Goal: Task Accomplishment & Management: Manage account settings

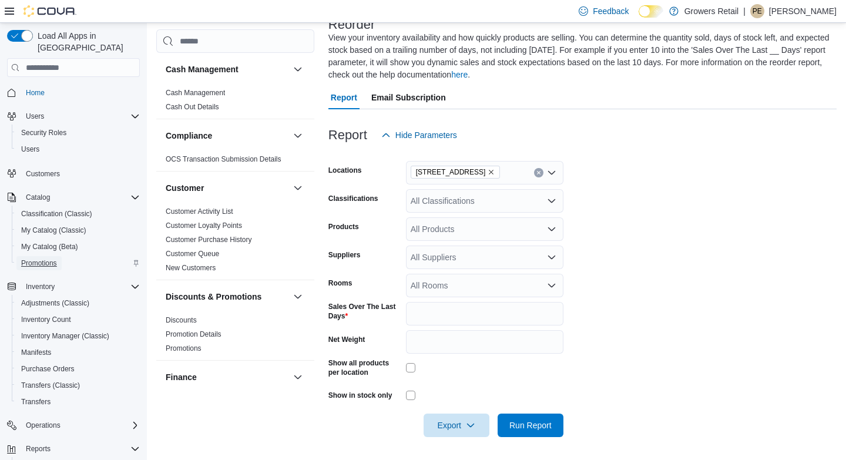
click at [42, 258] on span "Promotions" at bounding box center [39, 262] width 36 height 9
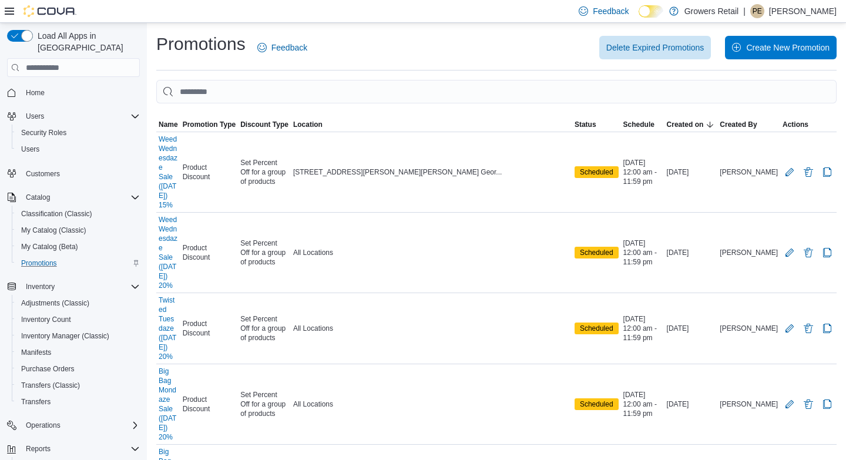
click at [8, 11] on icon at bounding box center [9, 11] width 9 height 7
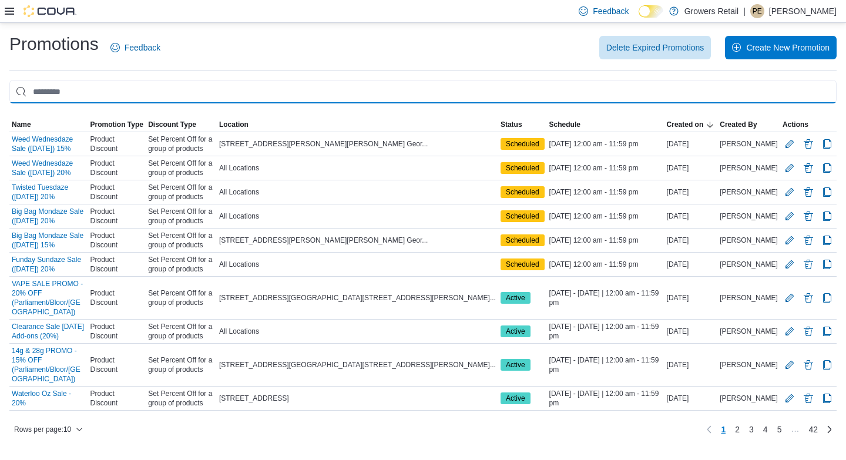
click at [68, 88] on input "This is a search bar. As you type, the results lower in the page will automatic…" at bounding box center [422, 91] width 827 height 23
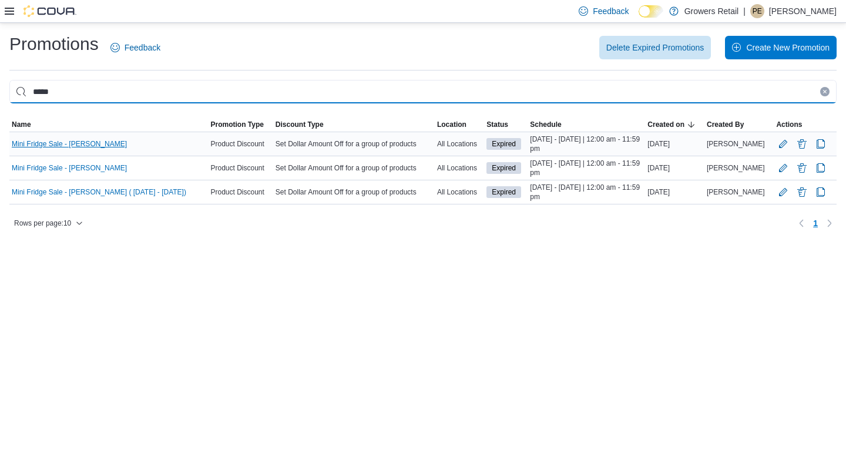
type input "*****"
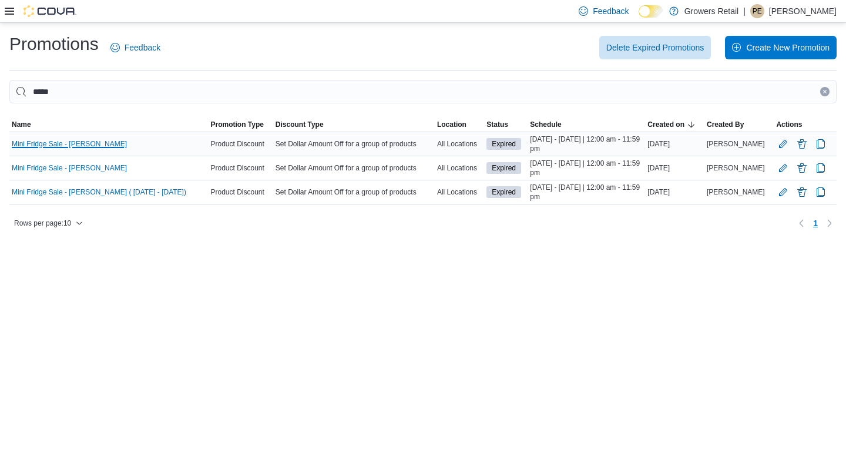
click at [66, 144] on link "Mini Fridge Sale - [PERSON_NAME]" at bounding box center [69, 143] width 115 height 9
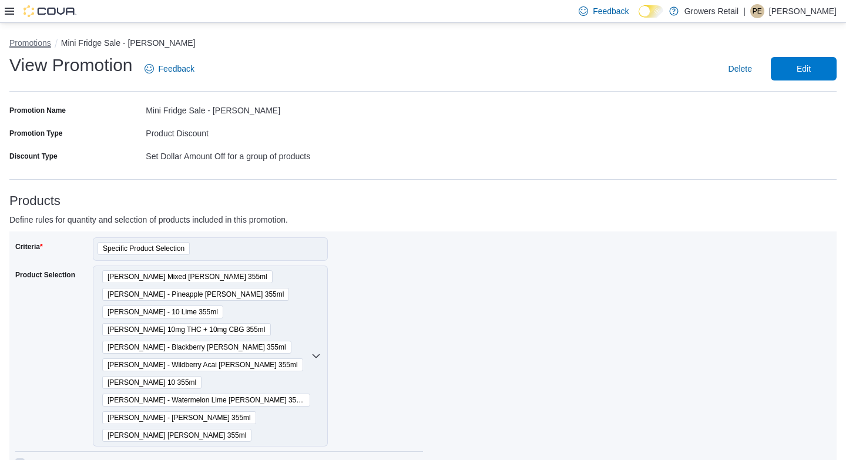
click at [31, 43] on button "Promotions" at bounding box center [30, 42] width 42 height 9
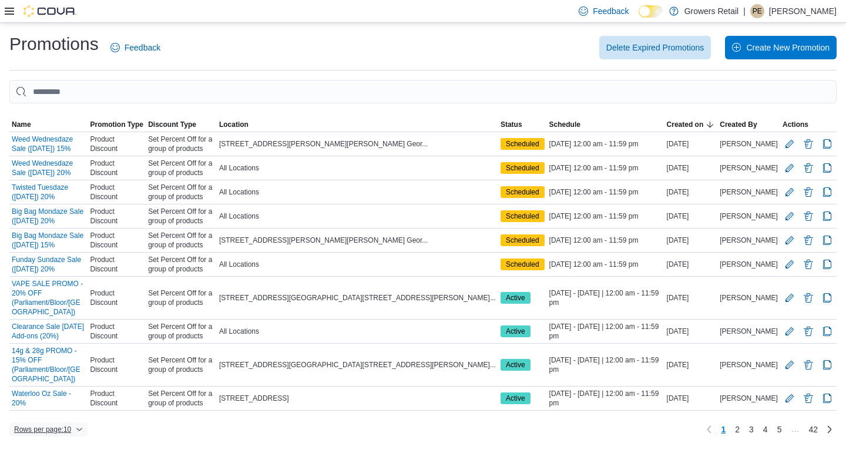
click at [79, 422] on span "Rows per page : 10" at bounding box center [48, 429] width 69 height 14
click at [138, 420] on div "Rows per page : 10 Page 1 of 42 1 2 3 4 5 … 42" at bounding box center [422, 429] width 827 height 19
click at [789, 324] on button "Edit Promotion" at bounding box center [789, 331] width 14 height 14
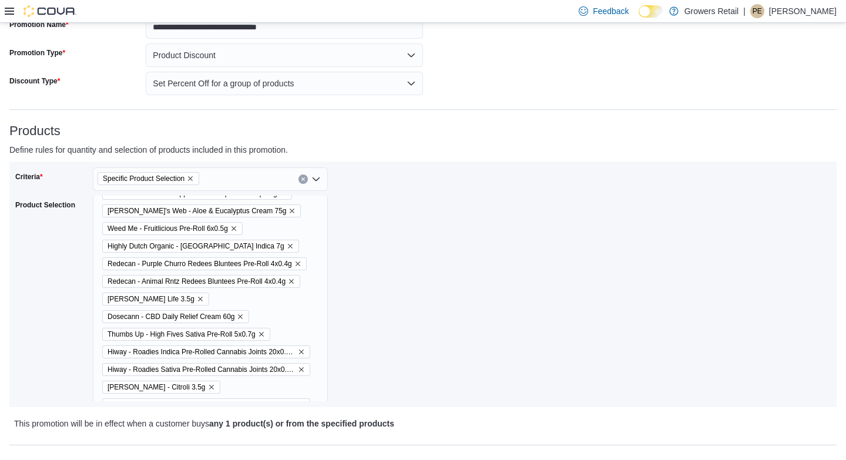
scroll to position [142, 0]
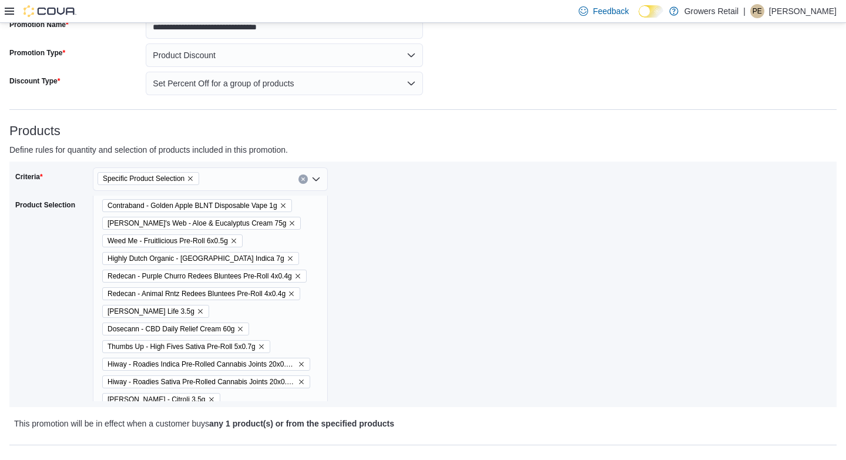
click at [287, 206] on icon "Remove Contraband - Golden Apple BLNT Disposable Vape 1g from selection in this…" at bounding box center [283, 205] width 7 height 7
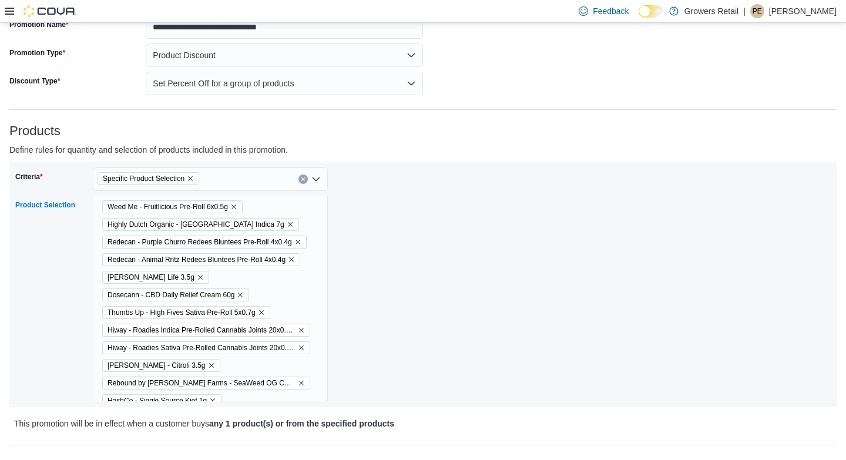
scroll to position [168, 0]
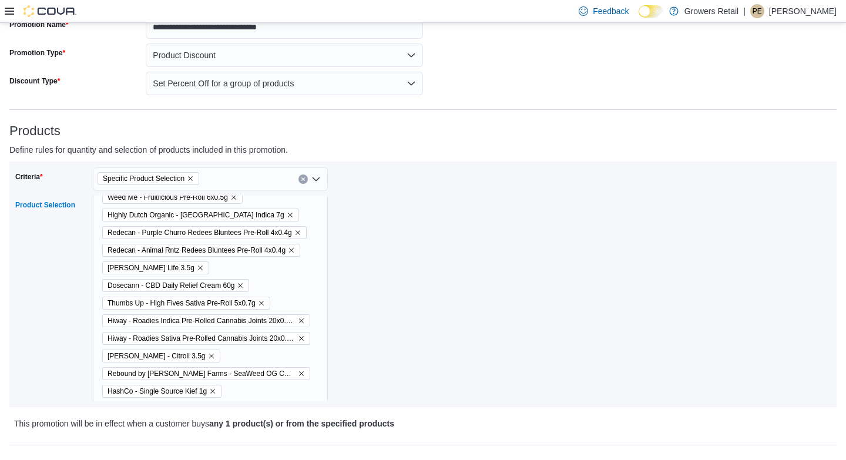
click at [287, 212] on icon "Remove Highly Dutch Organic - Rotterdam Indica 7g from selection in this group" at bounding box center [290, 214] width 7 height 7
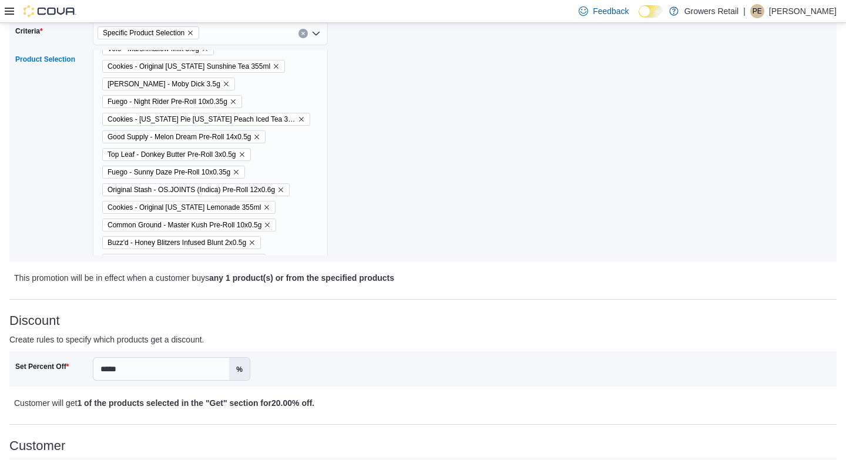
scroll to position [592, 0]
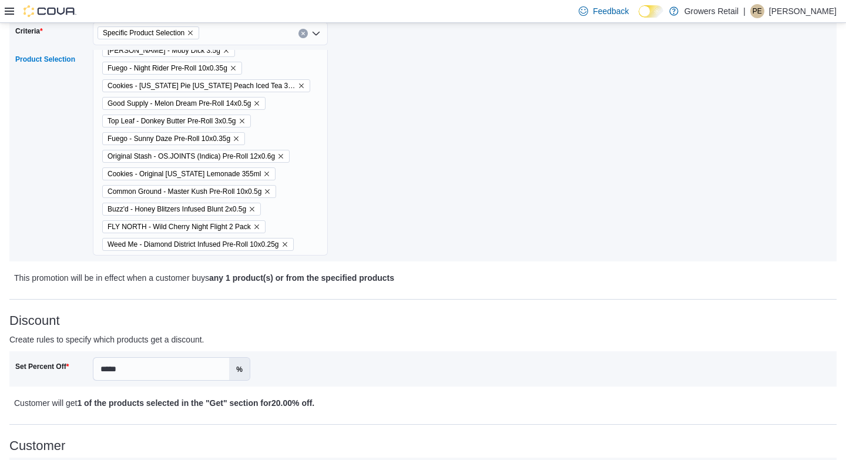
click at [256, 207] on icon "Remove Buzz'd - Honey Blitzers Infused Blunt 2x0.5g from selection in this group" at bounding box center [251, 209] width 7 height 7
click at [260, 226] on icon "Remove FLY NORTH - Wild Cherry Night Flight 2 Pack from selection in this group" at bounding box center [256, 226] width 7 height 7
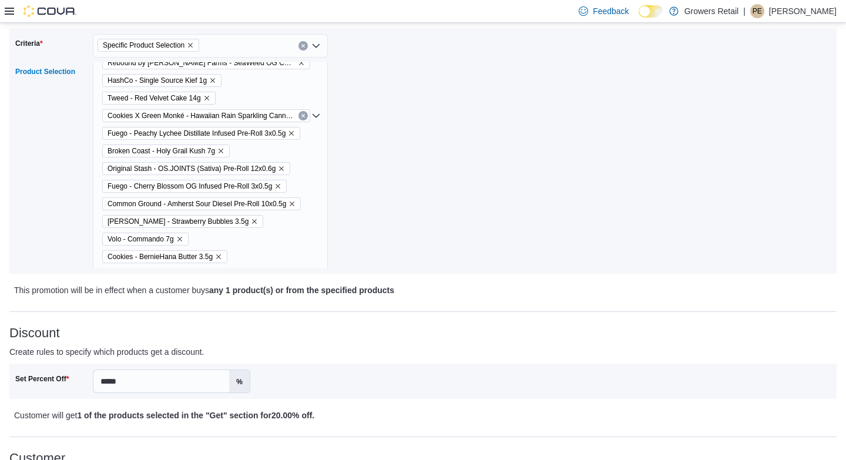
scroll to position [302, 0]
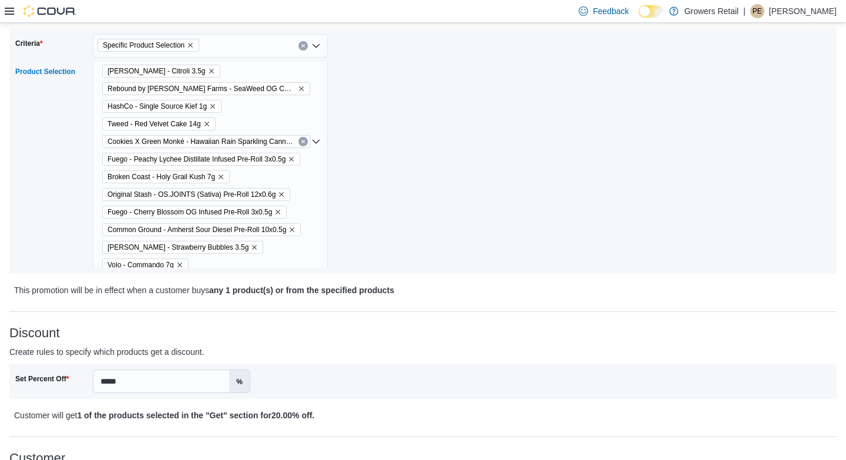
click at [224, 176] on icon "Remove Broken Coast - Holy Grail Kush 7g from selection in this group" at bounding box center [220, 176] width 7 height 7
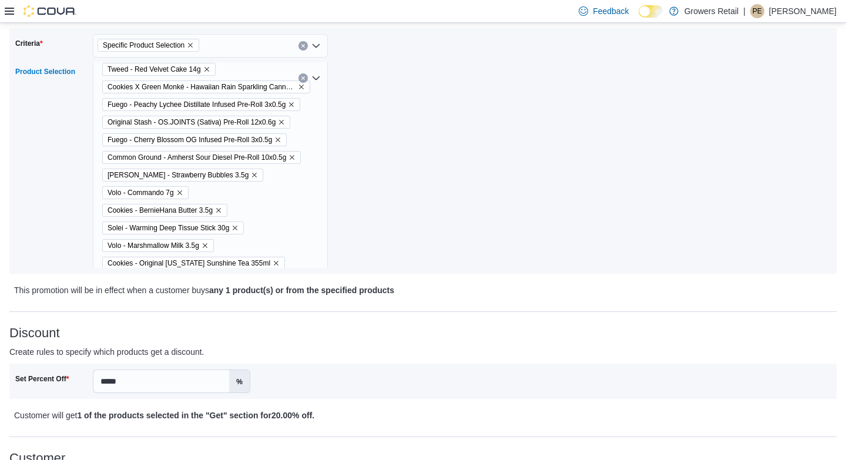
scroll to position [382, 0]
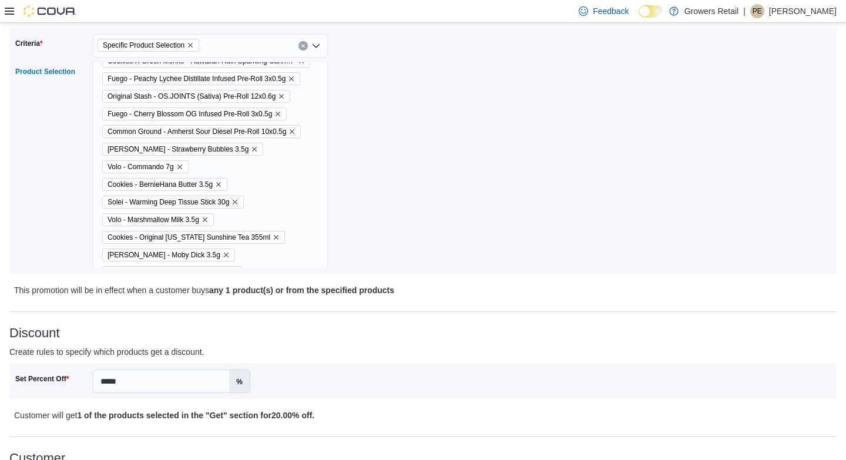
click at [251, 149] on icon "Remove Bud Lafleur - Strawberry Bubbles 3.5g from selection in this group" at bounding box center [254, 149] width 7 height 7
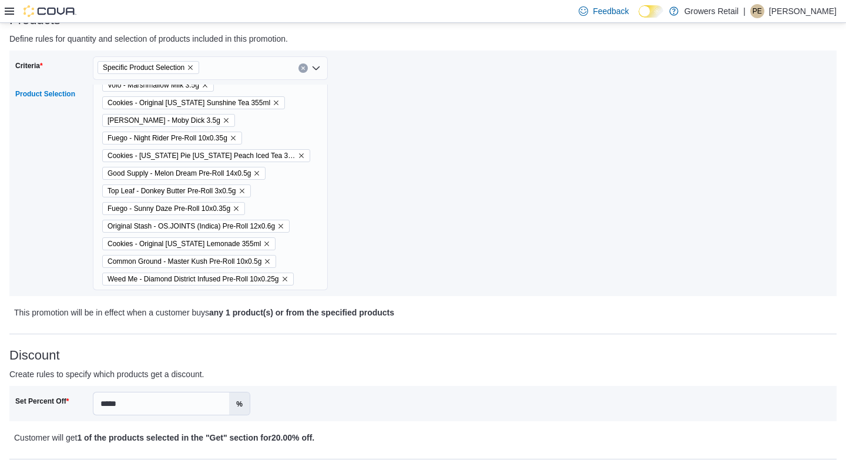
scroll to position [0, 0]
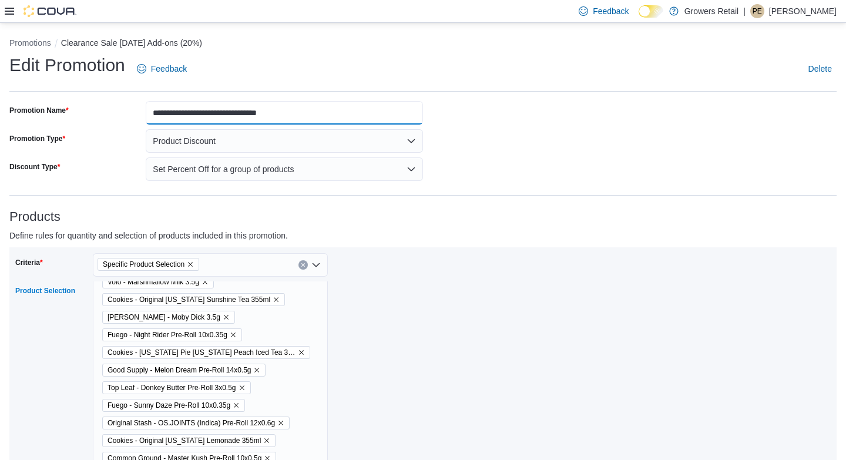
click at [273, 114] on input "**********" at bounding box center [284, 112] width 277 height 23
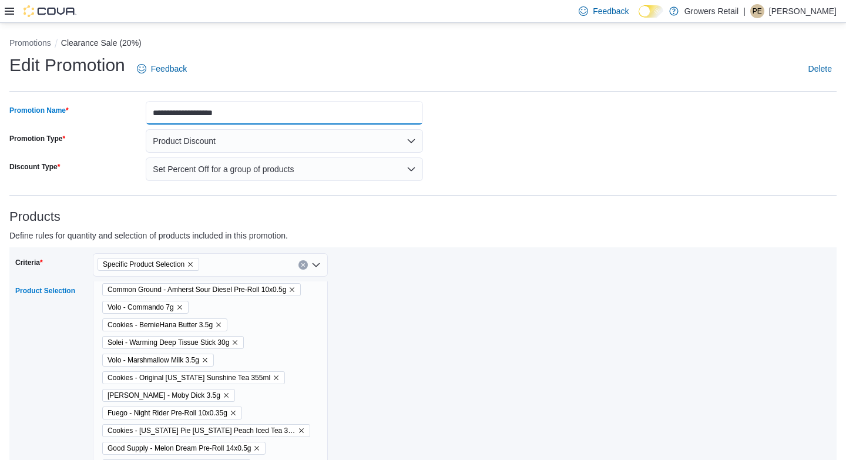
scroll to position [451, 0]
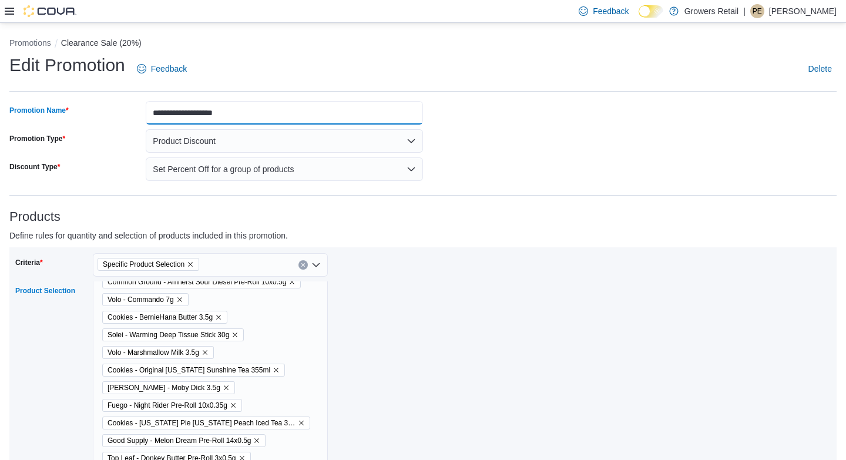
type input "**********"
click at [223, 388] on icon "Remove Bud Lafleur - Moby Dick 3.5g from selection in this group" at bounding box center [226, 387] width 7 height 7
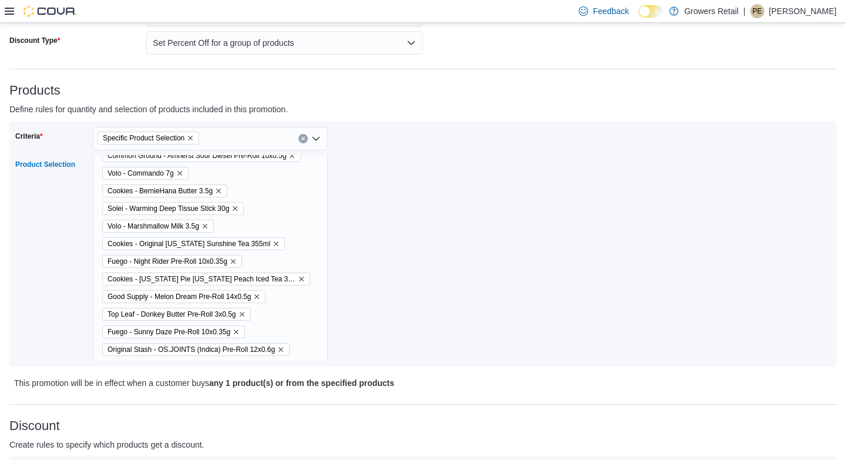
scroll to position [129, 0]
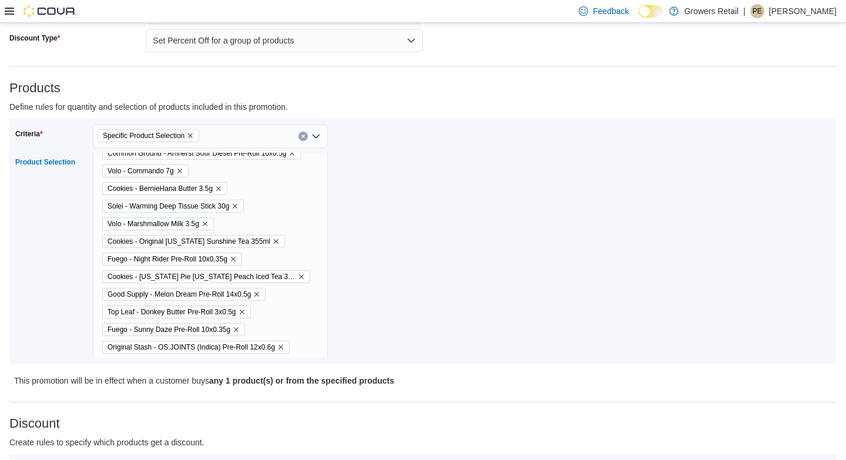
click at [236, 259] on icon "Remove Fuego - Night Rider Pre-Roll 10x0.35g from selection in this group" at bounding box center [233, 259] width 5 height 5
click at [240, 311] on icon "Remove Fuego - Sunny Daze Pre-Roll 10x0.35g from selection in this group" at bounding box center [236, 311] width 7 height 7
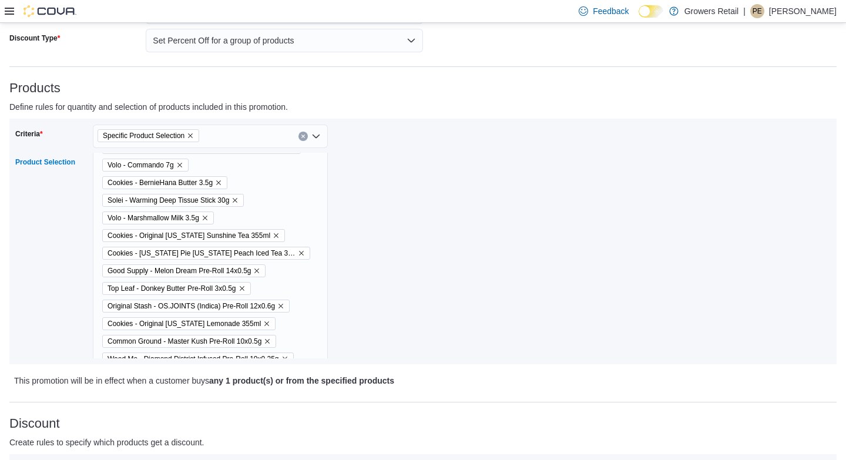
scroll to position [460, 0]
click at [246, 284] on icon "Remove Top Leaf - Donkey Butter Pre-Roll 3x0.5g from selection in this group" at bounding box center [241, 284] width 7 height 7
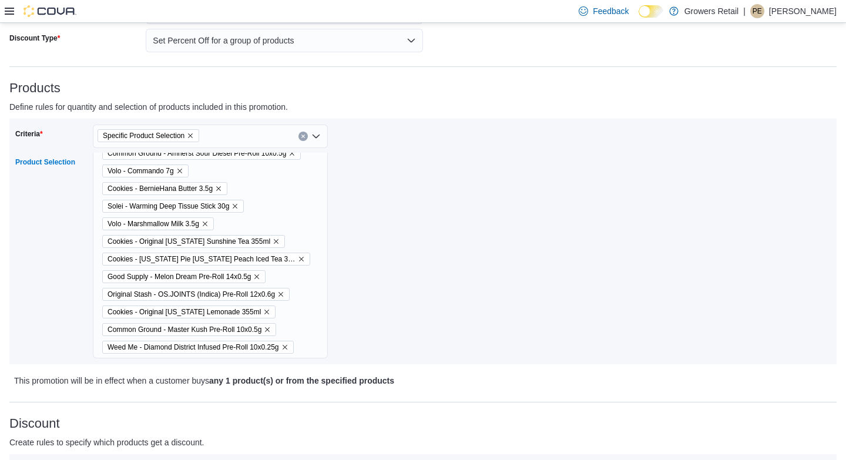
scroll to position [451, 0]
click at [284, 292] on icon "Remove Original Stash - OS.JOINTS (Indica) Pre-Roll 12x0.6g from selection in t…" at bounding box center [280, 294] width 7 height 7
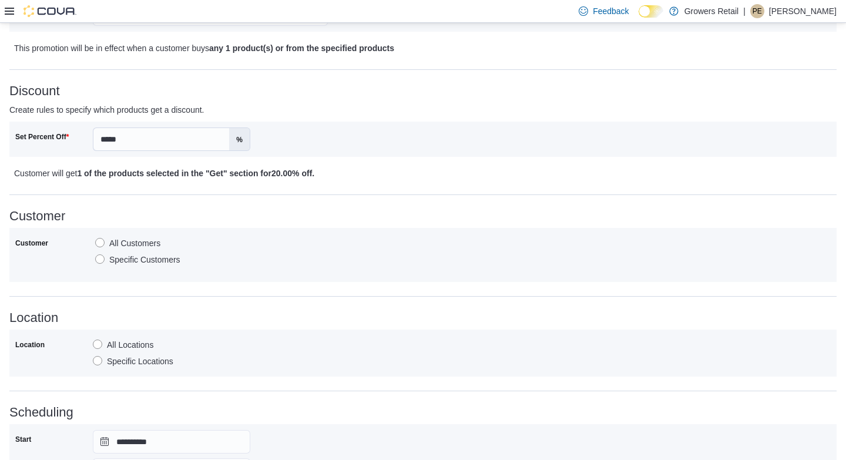
scroll to position [609, 0]
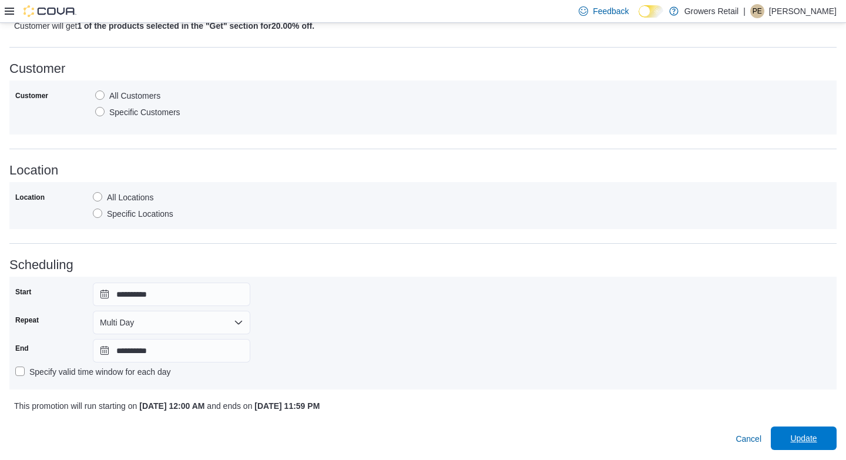
click at [801, 438] on span "Update" at bounding box center [803, 438] width 26 height 12
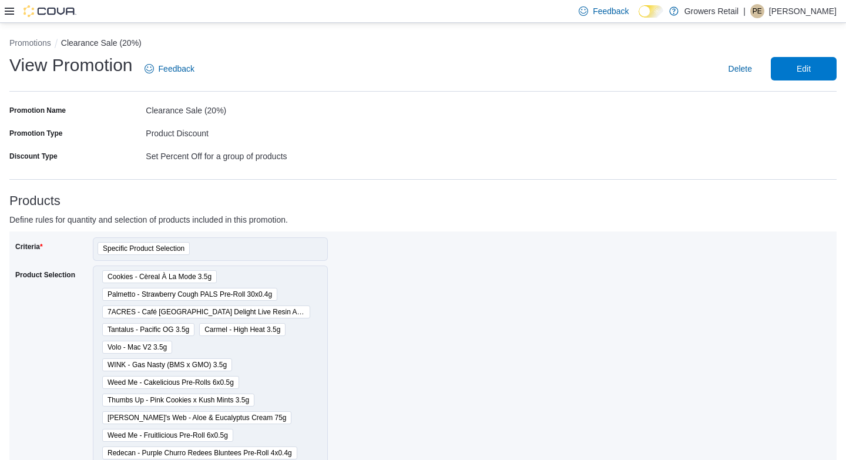
click at [42, 37] on li "Promotions" at bounding box center [35, 43] width 52 height 12
